Goal: Transaction & Acquisition: Purchase product/service

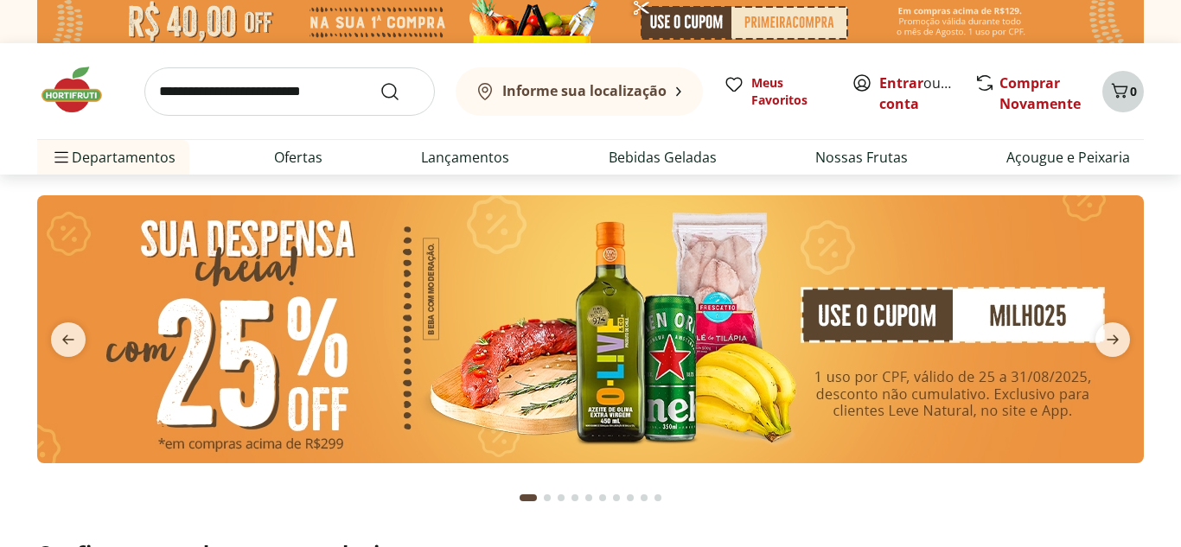
click at [1107, 86] on button "0" at bounding box center [1122, 91] width 41 height 41
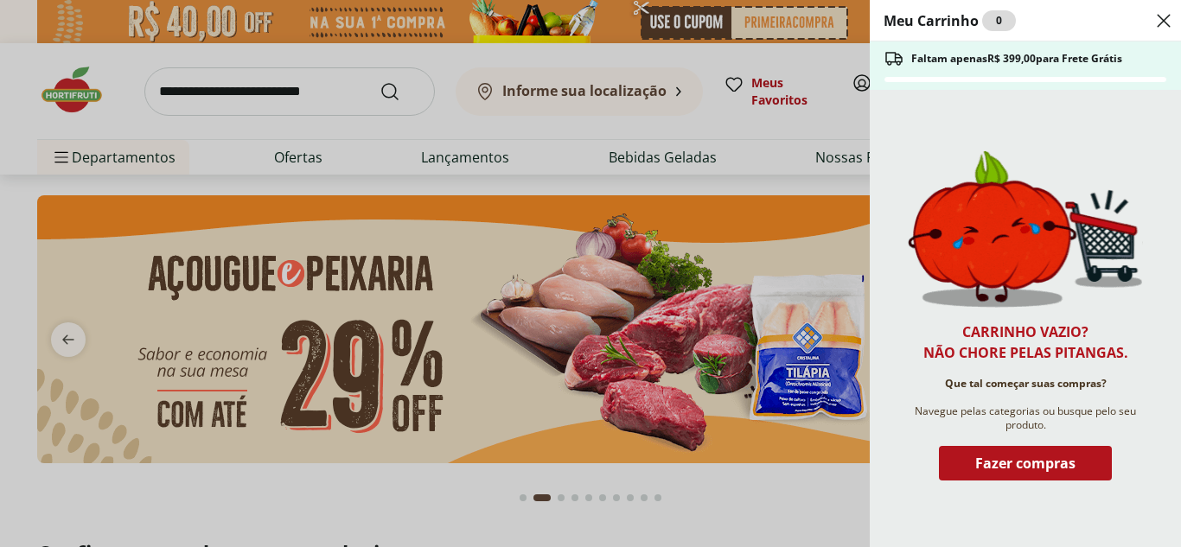
click at [1171, 24] on icon "Close" at bounding box center [1163, 20] width 21 height 21
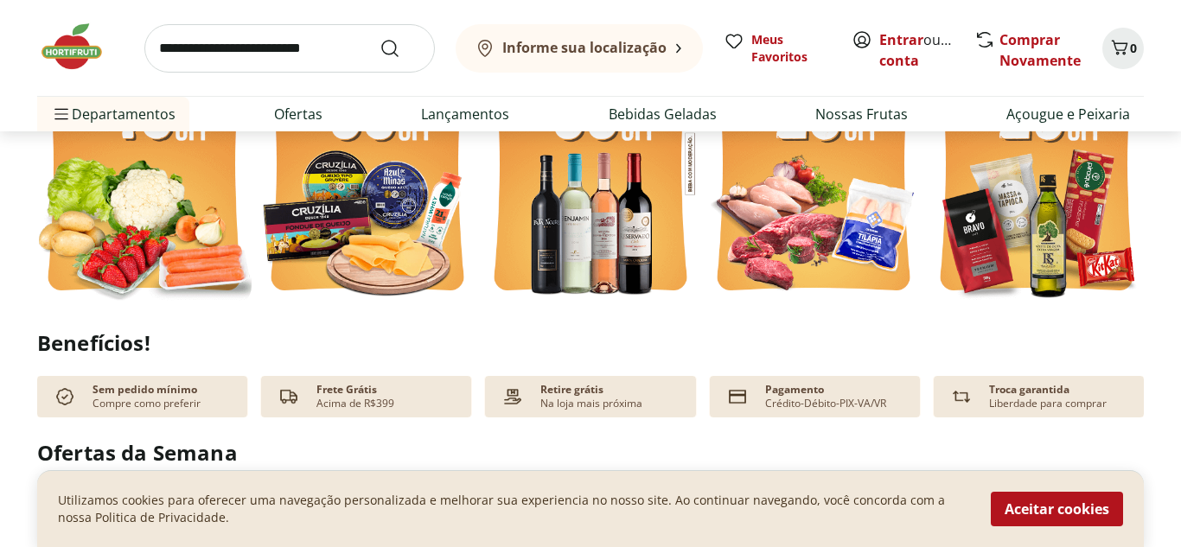
scroll to position [288, 0]
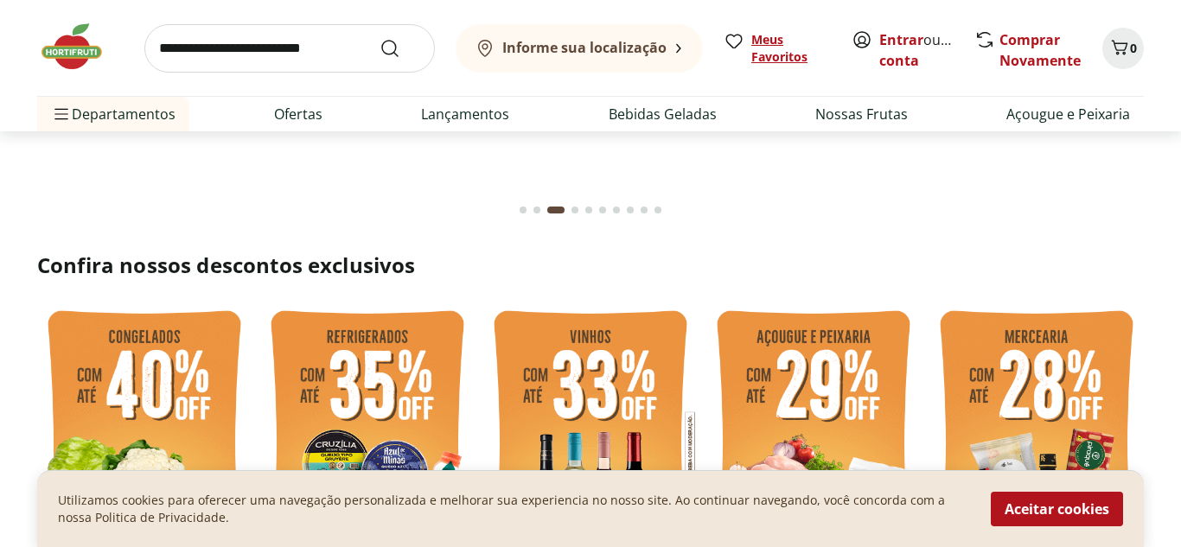
click at [748, 48] on link "Meus Favoritos" at bounding box center [776, 48] width 107 height 35
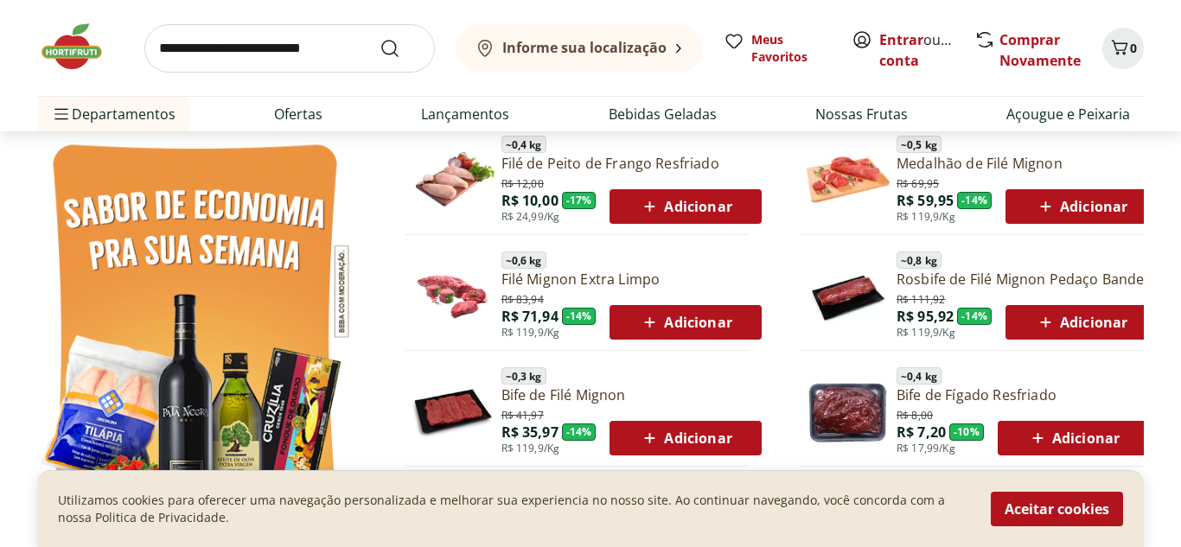
scroll to position [930, 0]
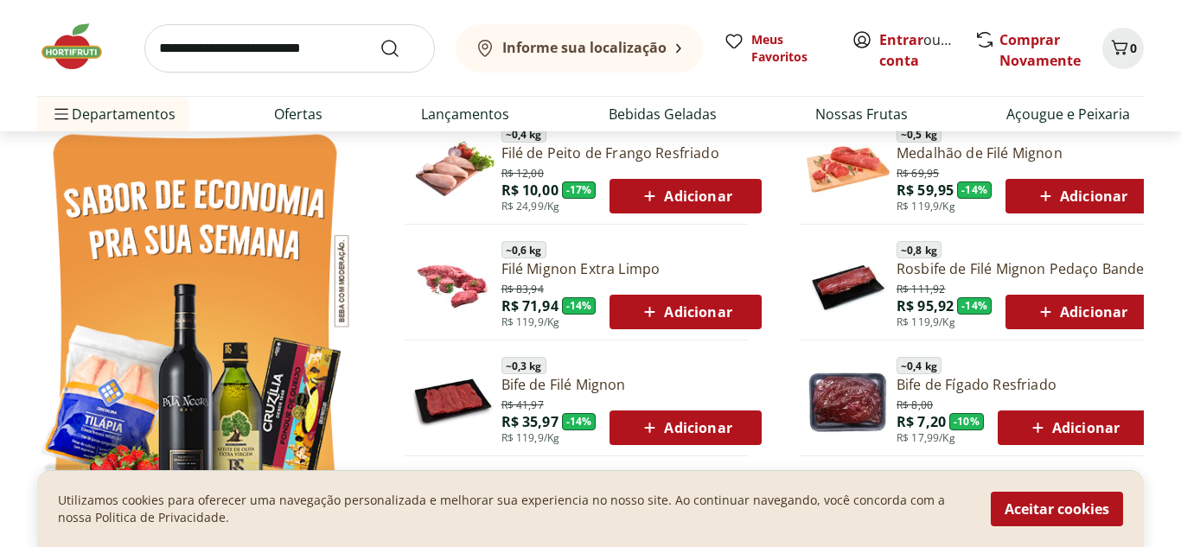
click at [725, 320] on span "Adicionar" at bounding box center [685, 312] width 92 height 21
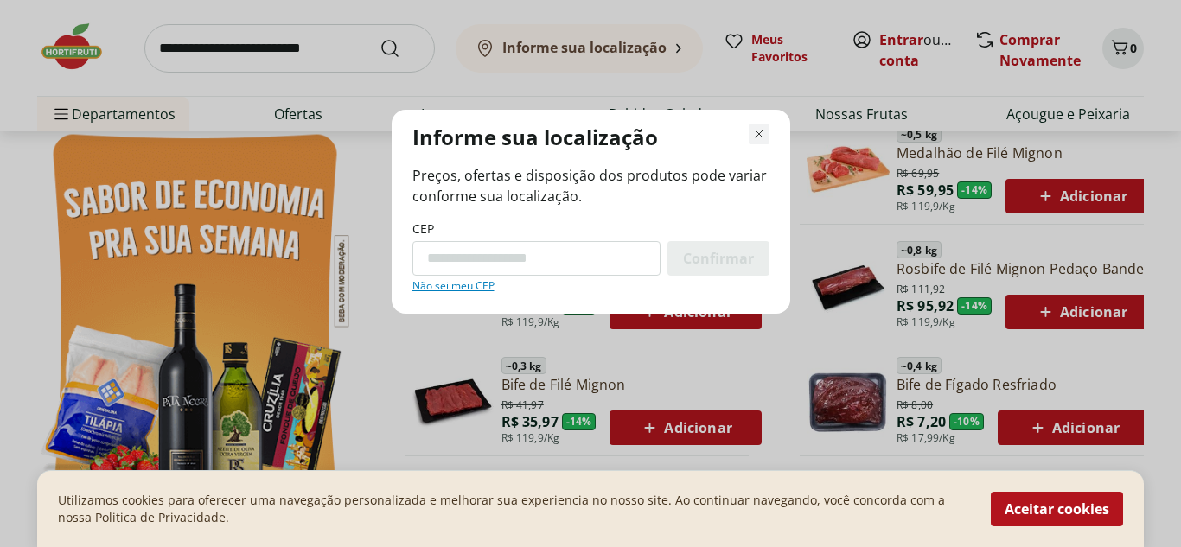
click at [754, 133] on icon "Fechar modal de regionalização" at bounding box center [758, 134] width 21 height 21
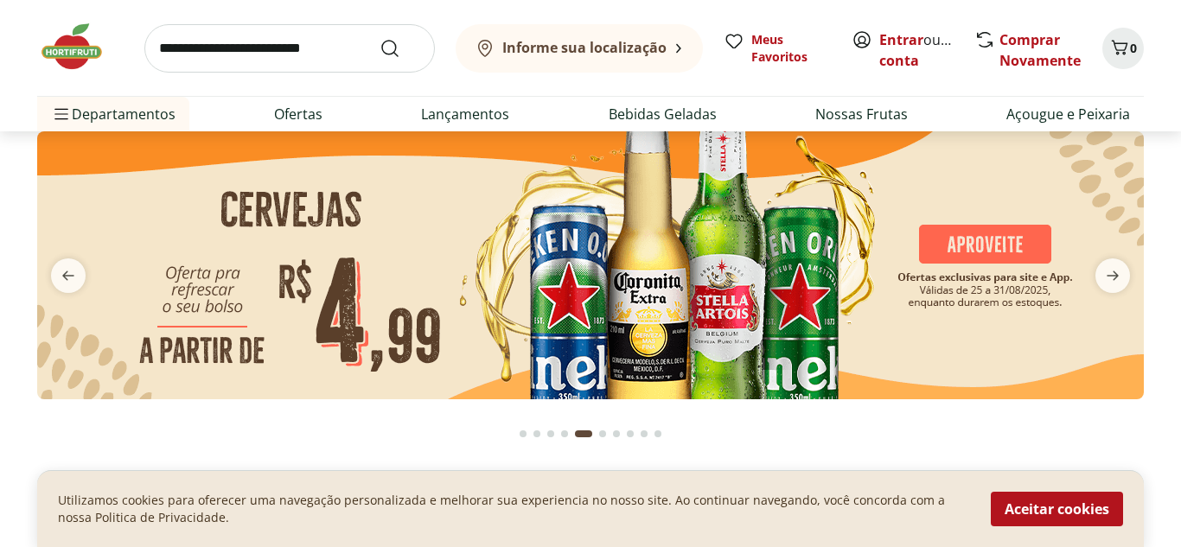
scroll to position [0, 0]
